Goal: Information Seeking & Learning: Find specific fact

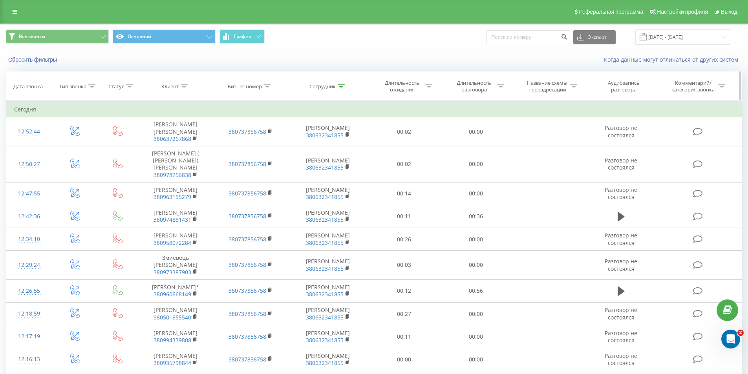
click at [340, 86] on icon at bounding box center [341, 86] width 7 height 4
click at [330, 142] on input "fesenko" at bounding box center [327, 143] width 69 height 14
type input "f"
click at [332, 142] on input "text" at bounding box center [327, 143] width 69 height 14
type input "los"
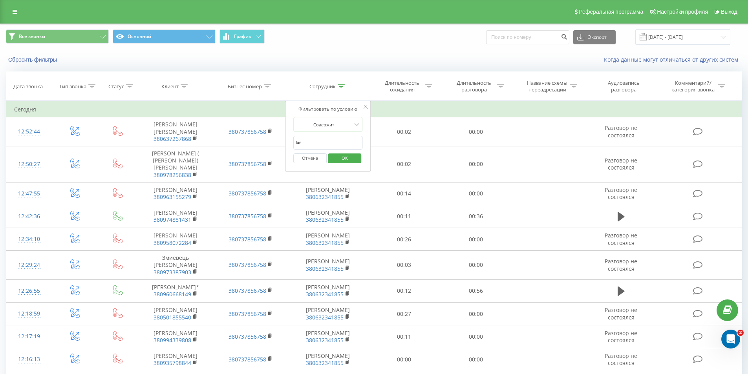
click at [344, 159] on span "OK" at bounding box center [345, 158] width 22 height 12
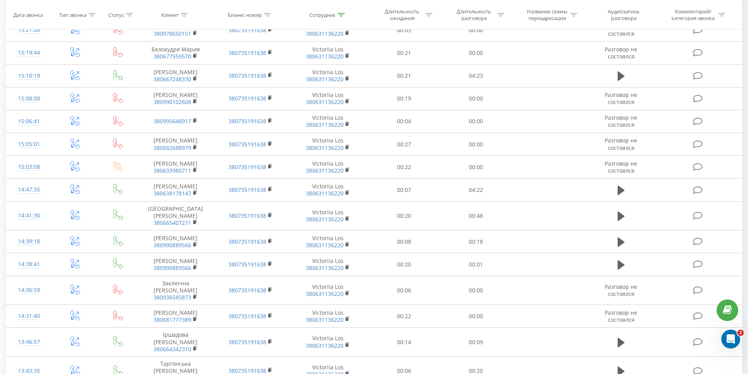
scroll to position [202, 0]
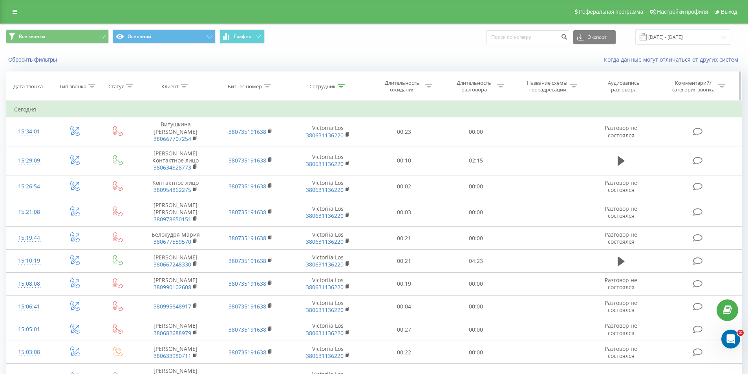
click at [501, 87] on icon at bounding box center [500, 86] width 7 height 4
click at [482, 121] on div at bounding box center [472, 124] width 56 height 7
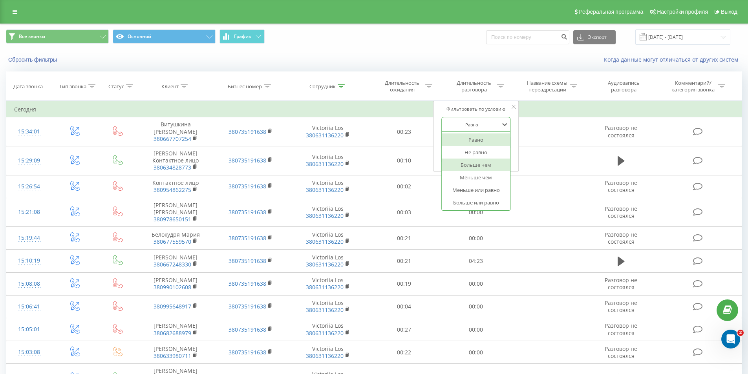
click at [475, 166] on div "Больше чем" at bounding box center [476, 165] width 68 height 13
click at [472, 147] on input "text" at bounding box center [475, 143] width 69 height 14
drag, startPoint x: 464, startPoint y: 144, endPoint x: 469, endPoint y: 146, distance: 4.7
click at [464, 144] on input "text" at bounding box center [475, 143] width 69 height 14
type input "29"
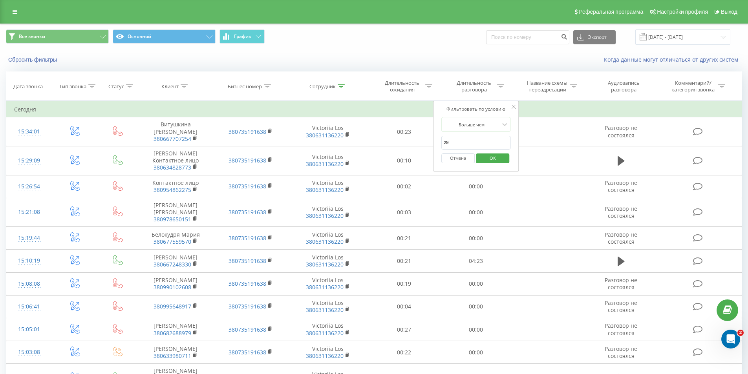
click at [496, 159] on span "OK" at bounding box center [493, 158] width 22 height 12
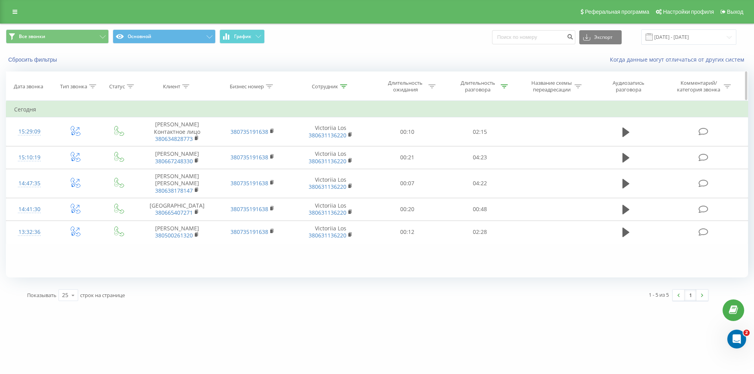
click at [508, 86] on div "Длительность разговора" at bounding box center [480, 86] width 72 height 13
click at [486, 118] on div "Больше чем" at bounding box center [479, 124] width 69 height 15
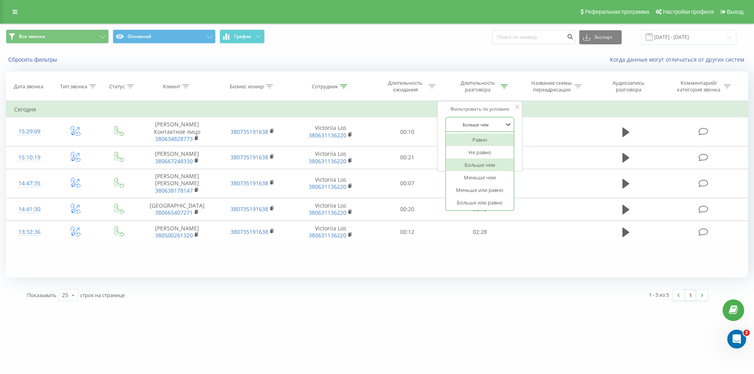
click at [482, 144] on div "Равно" at bounding box center [480, 139] width 68 height 13
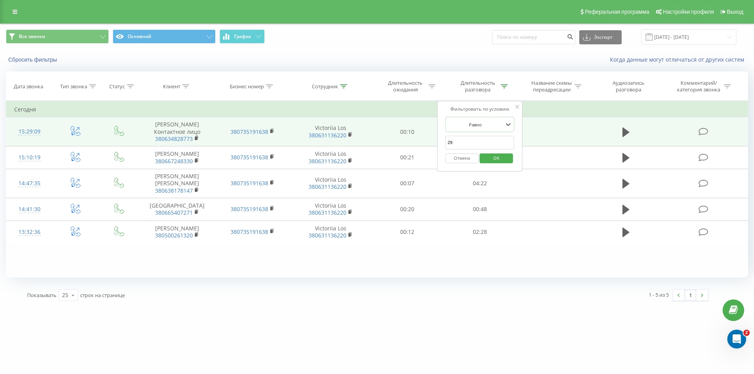
drag, startPoint x: 478, startPoint y: 142, endPoint x: 414, endPoint y: 141, distance: 63.6
click at [414, 141] on table "Фильтровать по условию Равно Введите значение Отмена OK Фильтровать по условию …" at bounding box center [377, 172] width 742 height 143
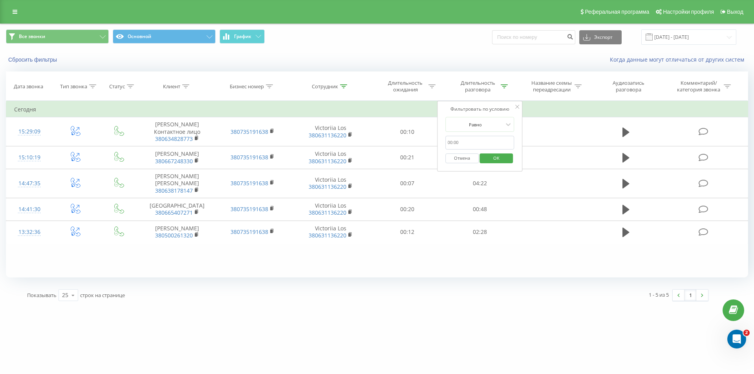
click at [498, 160] on span "OK" at bounding box center [496, 158] width 22 height 12
